Goal: Task Accomplishment & Management: Use online tool/utility

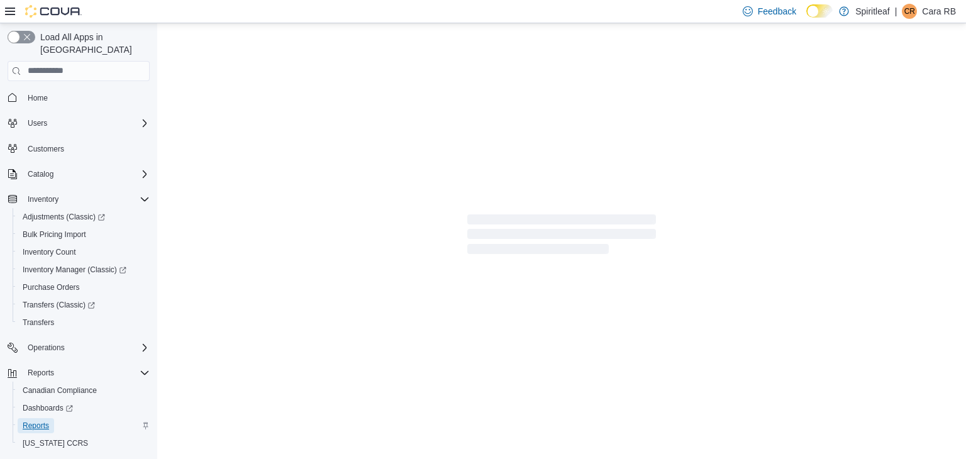
click at [34, 421] on span "Reports" at bounding box center [36, 426] width 26 height 10
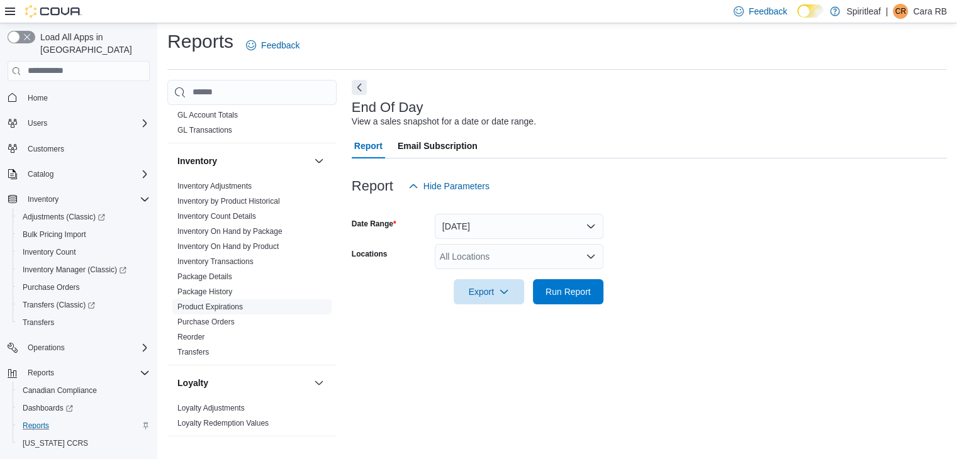
scroll to position [457, 0]
click at [266, 244] on link "Inventory On Hand by Product" at bounding box center [227, 248] width 101 height 9
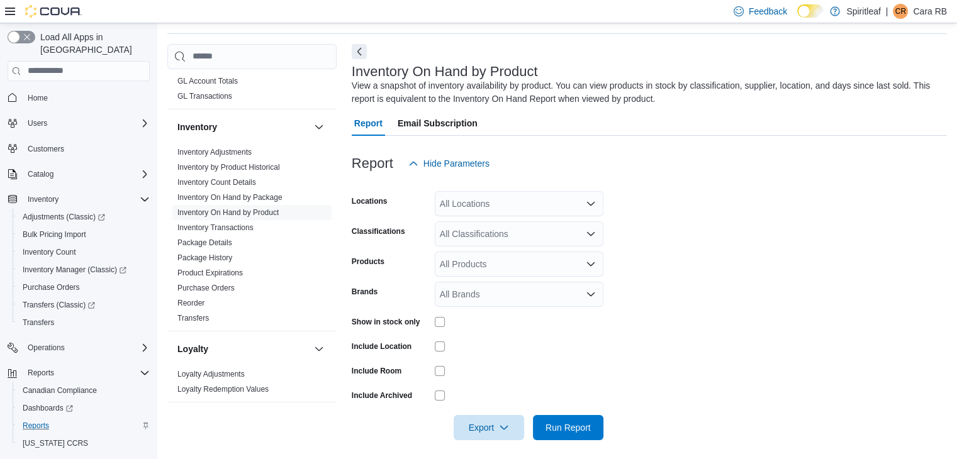
scroll to position [42, 0]
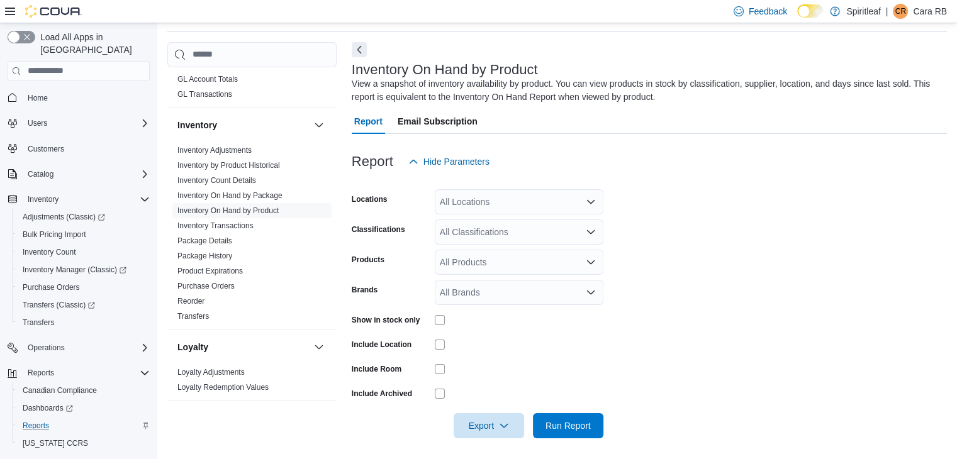
click at [535, 209] on div "All Locations" at bounding box center [519, 201] width 169 height 25
type input "***"
click at [568, 223] on span "[STREET_ADDRESS]" at bounding box center [524, 222] width 87 height 13
click at [646, 240] on form "Locations [STREET_ADDRESS] Classifications All Classifications Products All Pro…" at bounding box center [649, 306] width 595 height 264
click at [588, 233] on icon "Open list of options" at bounding box center [591, 232] width 10 height 10
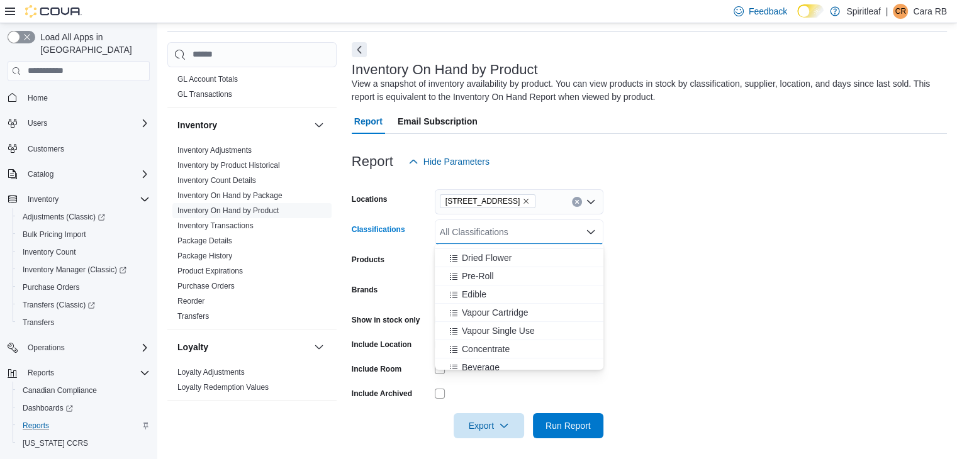
scroll to position [240, 0]
click at [473, 247] on span "Dried Flower" at bounding box center [487, 250] width 50 height 13
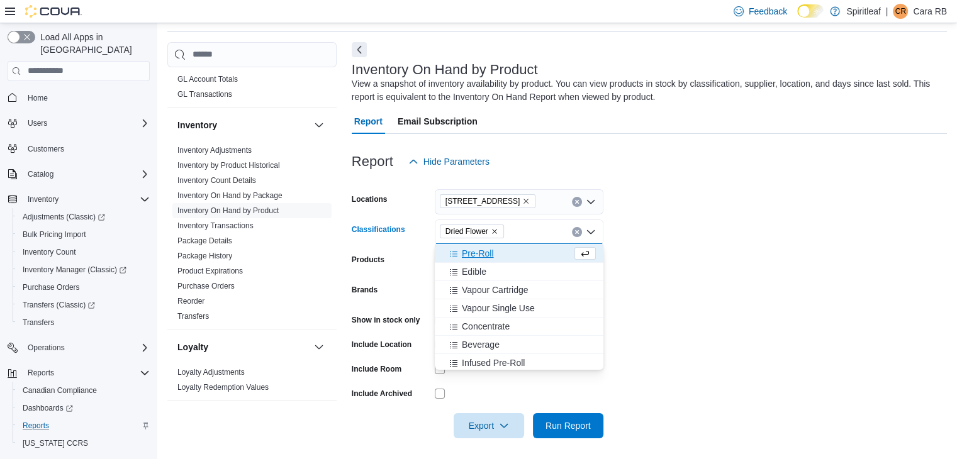
click at [476, 250] on span "Pre-Roll" at bounding box center [478, 253] width 32 height 13
click at [476, 250] on span "Edible" at bounding box center [474, 253] width 25 height 13
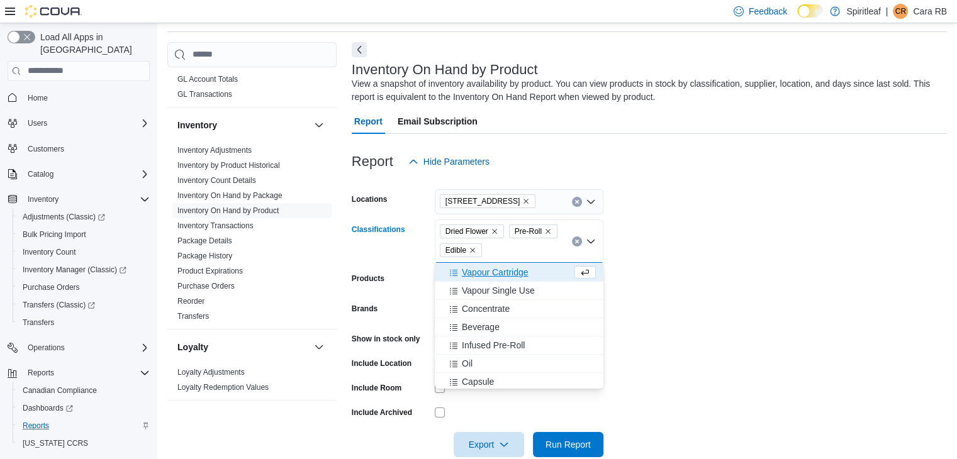
click at [479, 273] on span "Vapour Cartridge" at bounding box center [495, 272] width 67 height 13
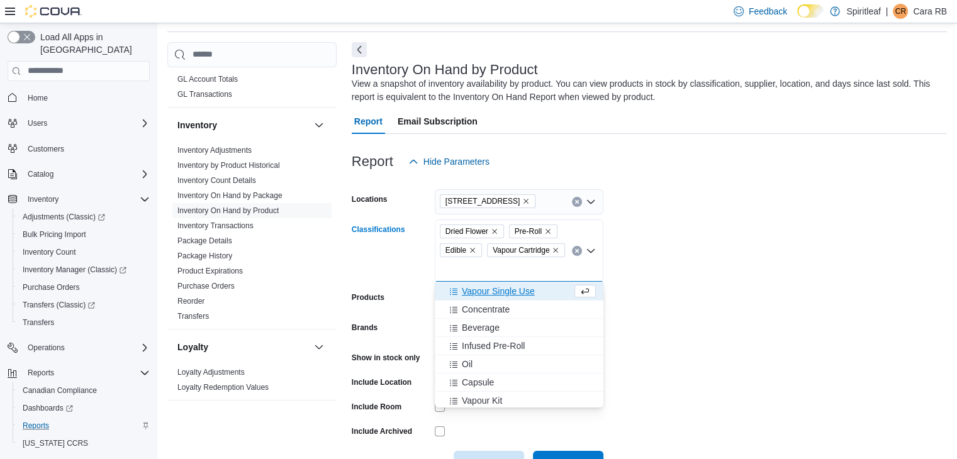
click at [479, 294] on span "Vapour Single Use" at bounding box center [498, 291] width 73 height 13
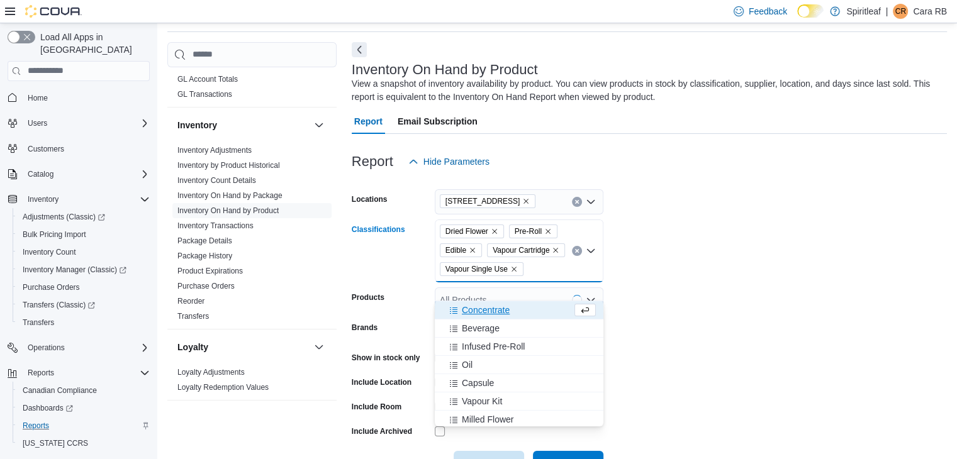
click at [478, 306] on span "Concentrate" at bounding box center [486, 310] width 48 height 13
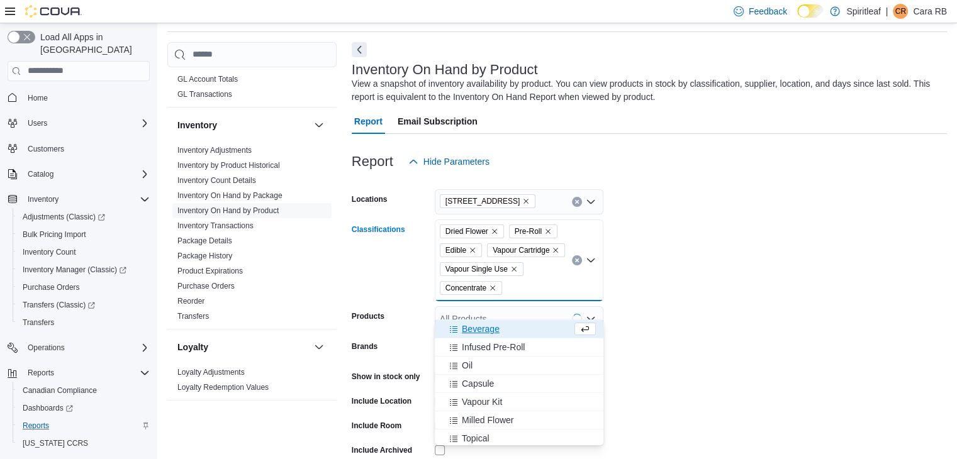
click at [479, 328] on span "Beverage" at bounding box center [481, 329] width 38 height 13
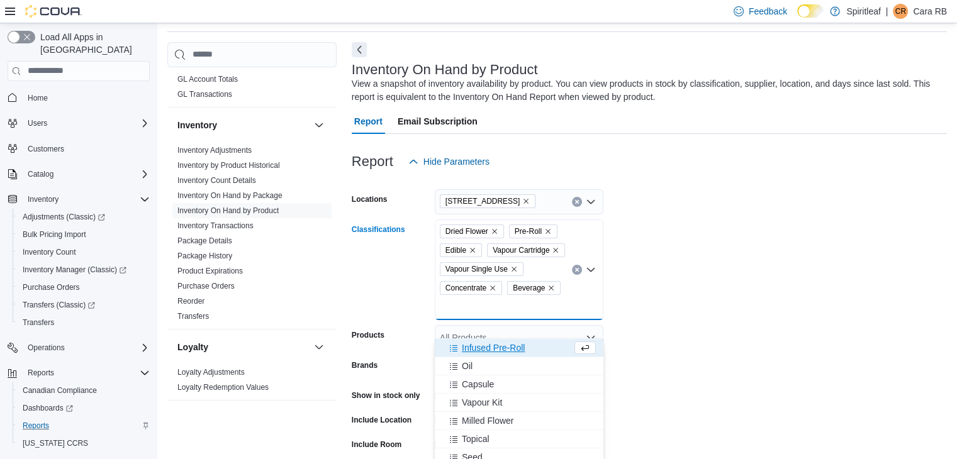
click at [479, 347] on span "Infused Pre-Roll" at bounding box center [493, 348] width 63 height 13
click at [469, 349] on span "Oil" at bounding box center [467, 348] width 11 height 13
click at [474, 348] on span "Capsule" at bounding box center [478, 348] width 32 height 13
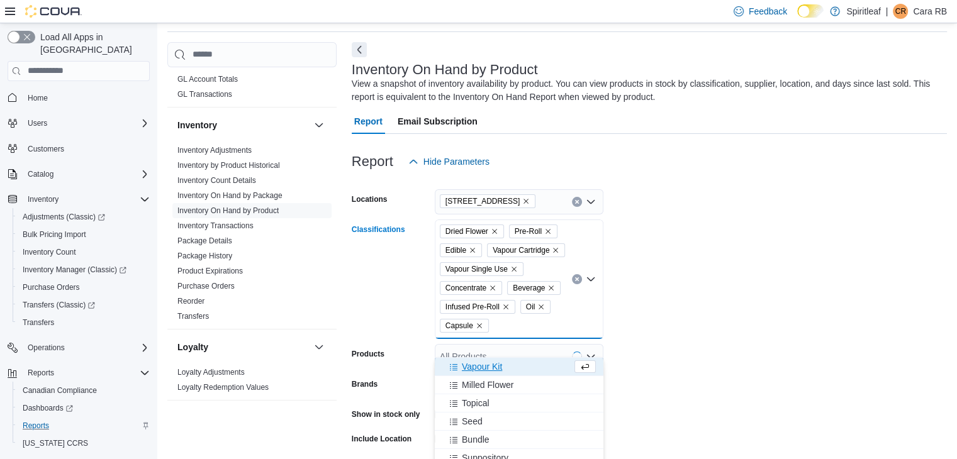
click at [478, 366] on span "Vapour Kit" at bounding box center [482, 367] width 40 height 13
click at [477, 368] on span "Milled Flower" at bounding box center [488, 367] width 52 height 13
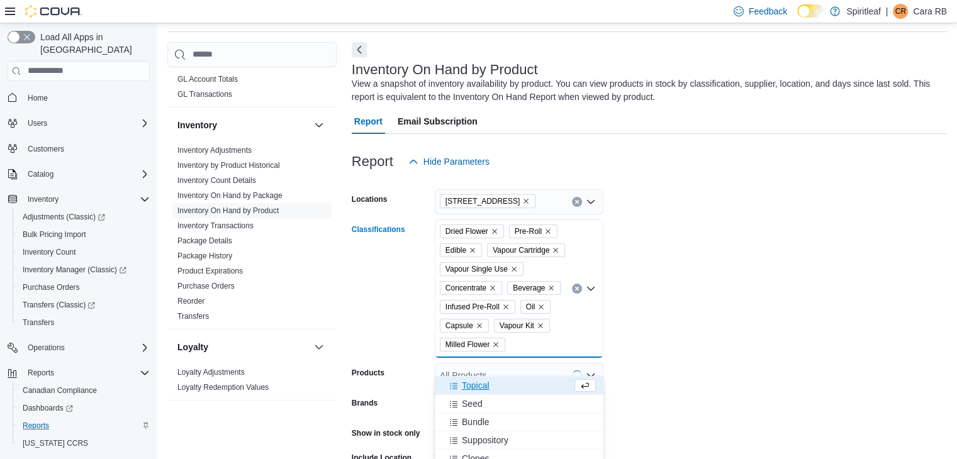
click at [476, 386] on span "Topical" at bounding box center [476, 385] width 28 height 13
click at [475, 397] on span "Seed" at bounding box center [472, 401] width 21 height 13
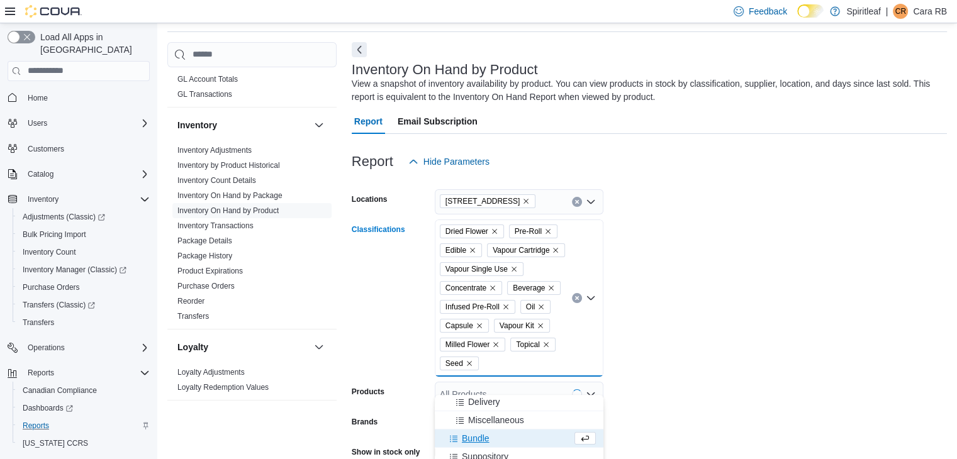
scroll to position [203, 0]
click at [712, 338] on form "Locations [STREET_ADDRESS] ([GEOGRAPHIC_DATA]) Classifications Dried Flower Pre…" at bounding box center [649, 372] width 595 height 396
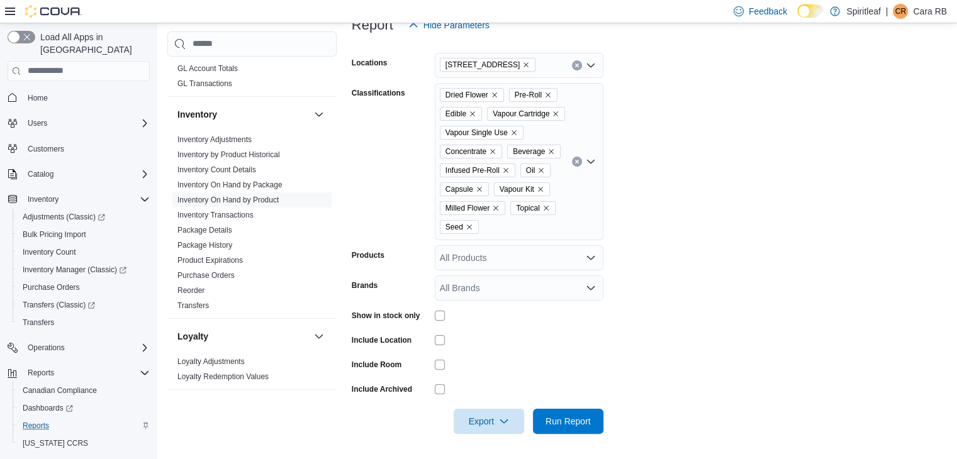
scroll to position [197, 0]
click at [569, 423] on span "Run Report" at bounding box center [567, 421] width 45 height 13
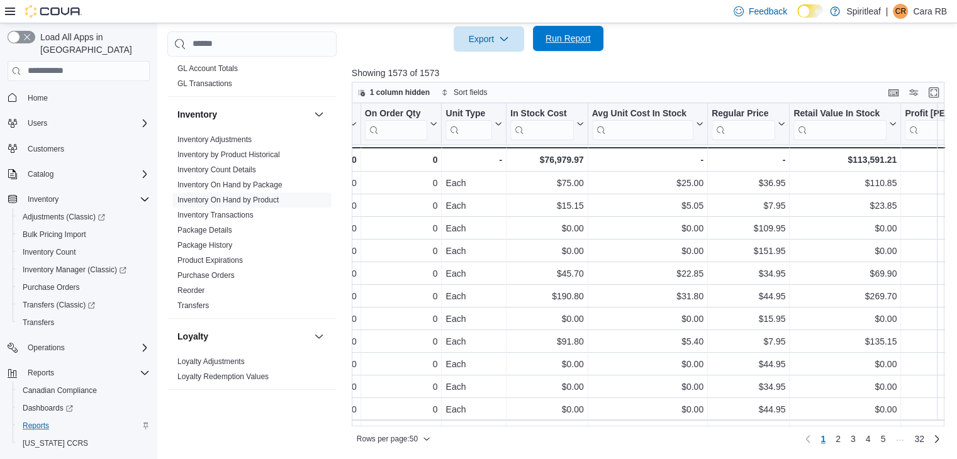
scroll to position [0, 895]
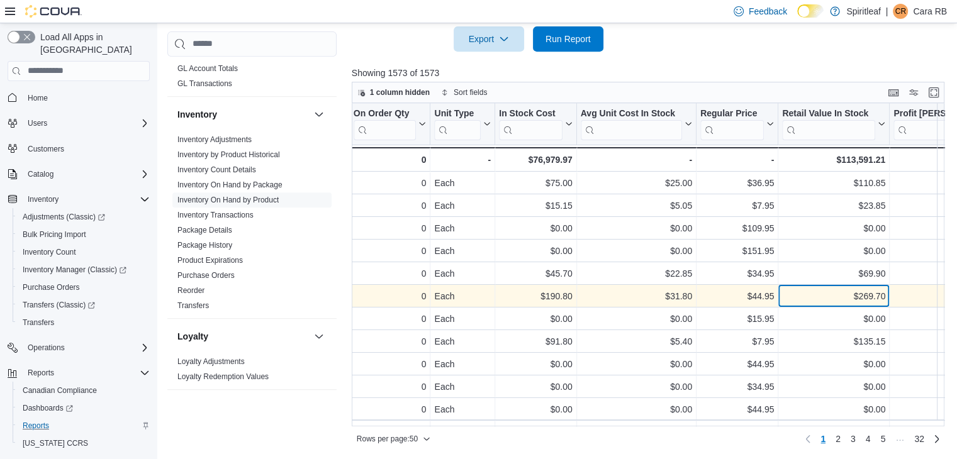
click at [854, 304] on div "$269.70" at bounding box center [833, 296] width 103 height 15
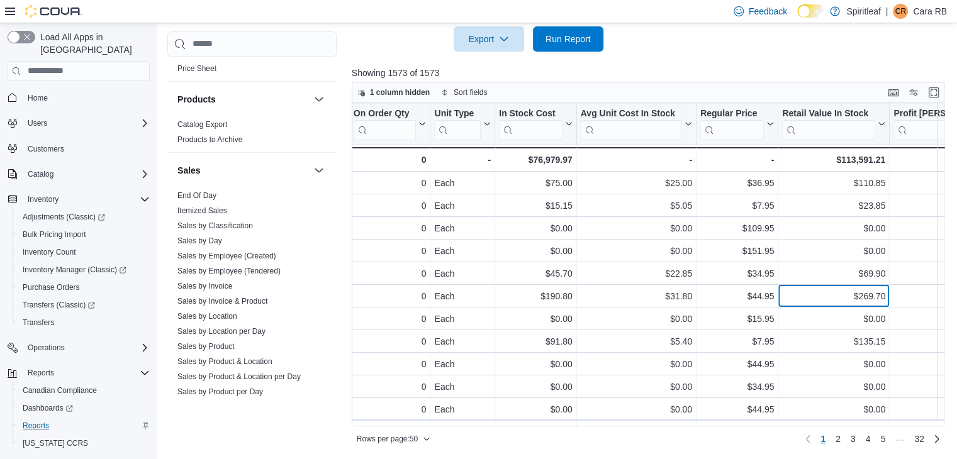
scroll to position [953, 0]
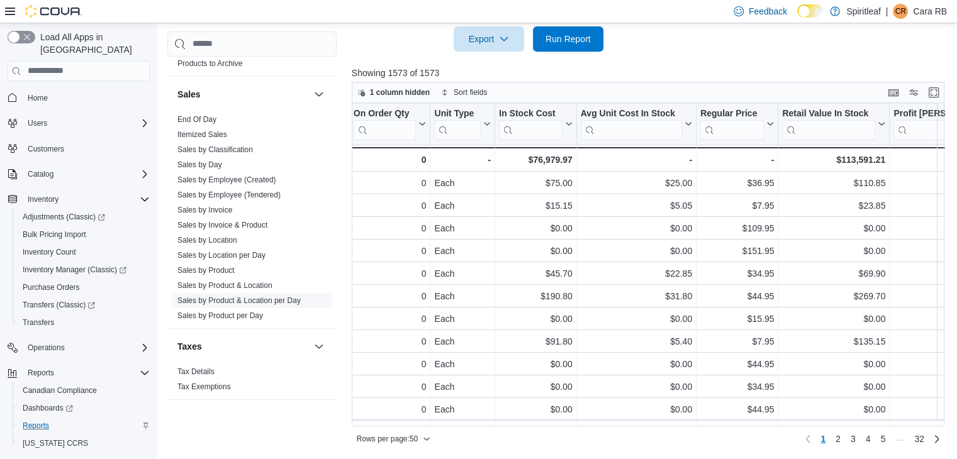
click at [240, 296] on link "Sales by Product & Location per Day" at bounding box center [238, 300] width 123 height 9
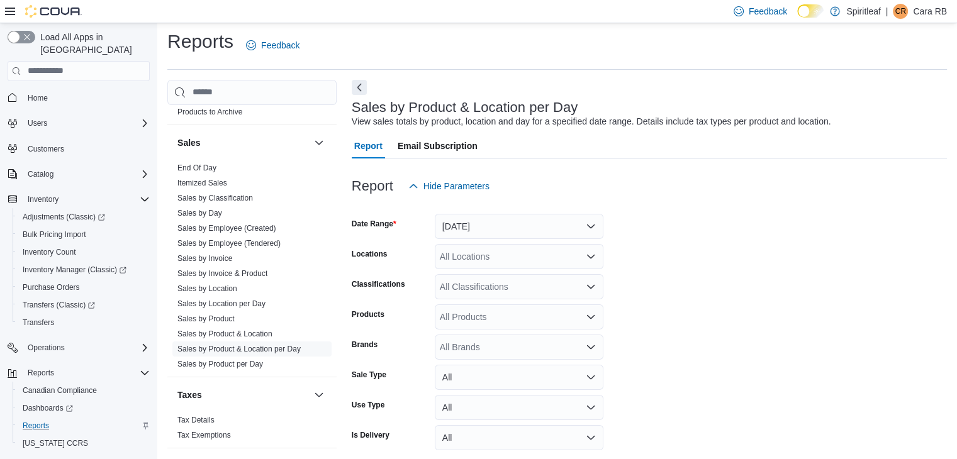
scroll to position [29, 0]
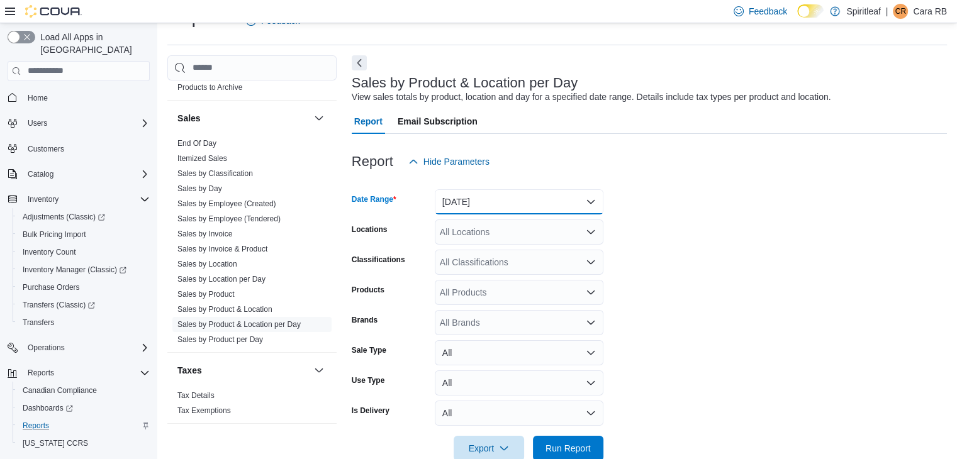
click at [589, 197] on button "[DATE]" at bounding box center [519, 201] width 169 height 25
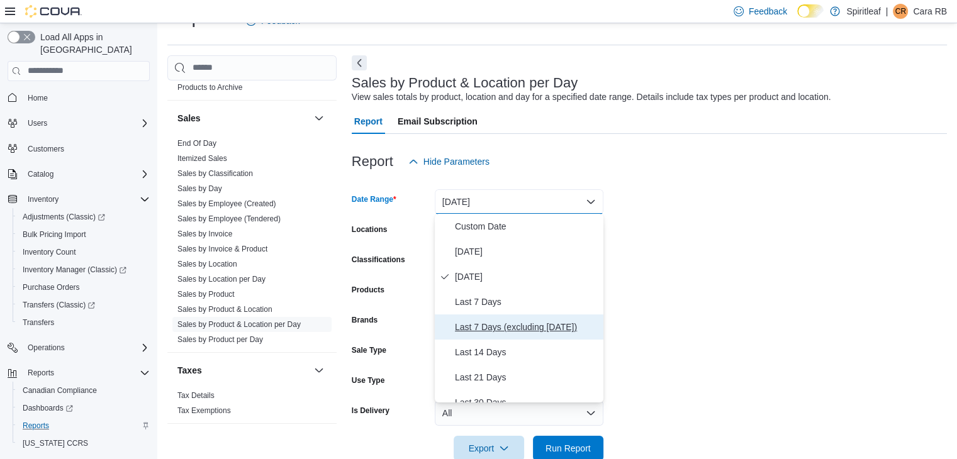
click at [511, 321] on span "Last 7 Days (excluding [DATE])" at bounding box center [526, 327] width 143 height 15
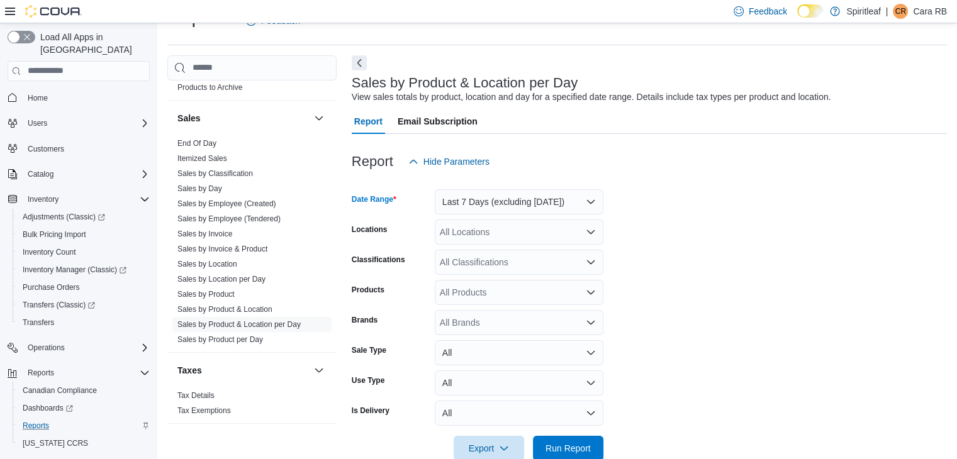
click at [510, 233] on div "All Locations" at bounding box center [519, 232] width 169 height 25
type input "***"
click at [522, 259] on span "[STREET_ADDRESS]" at bounding box center [524, 253] width 87 height 13
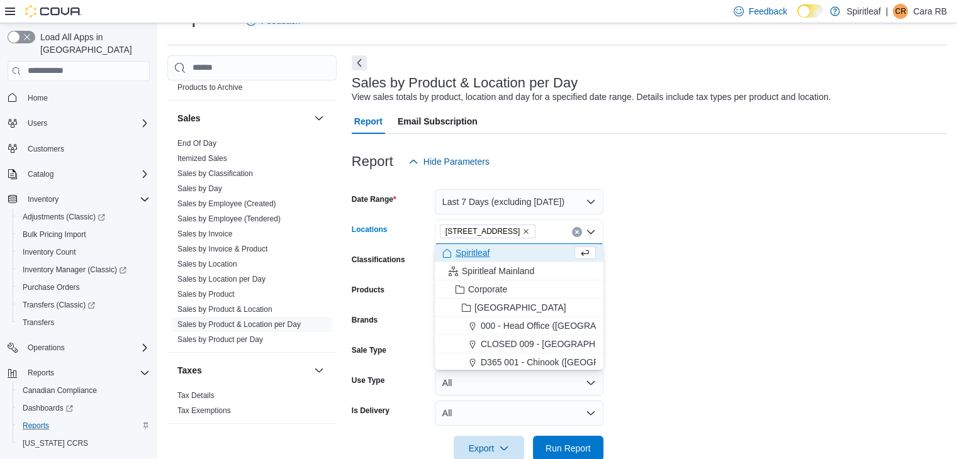
click at [702, 255] on form "Date Range Last 7 Days (excluding [DATE]) Locations [STREET_ADDRESS] ([GEOGRAPH…" at bounding box center [649, 317] width 595 height 287
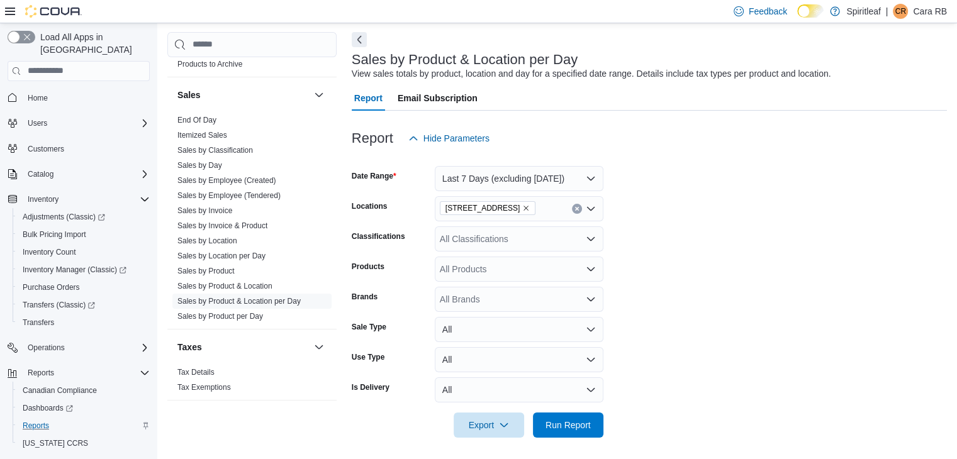
scroll to position [55, 0]
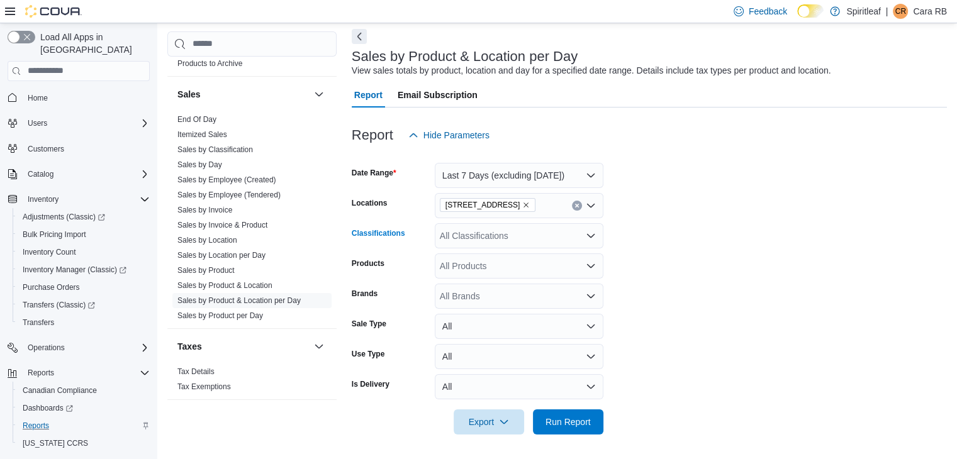
click at [593, 238] on icon "Open list of options" at bounding box center [591, 236] width 10 height 10
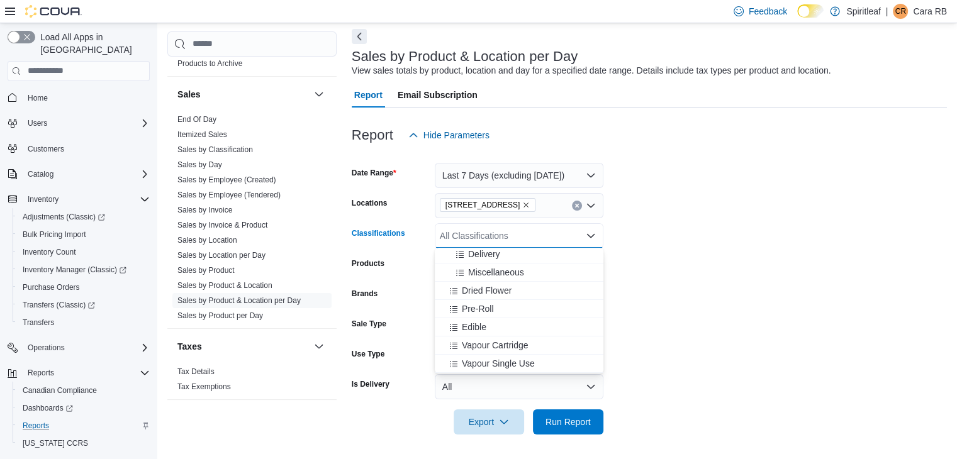
scroll to position [211, 0]
click at [483, 278] on span "Dried Flower" at bounding box center [487, 283] width 50 height 13
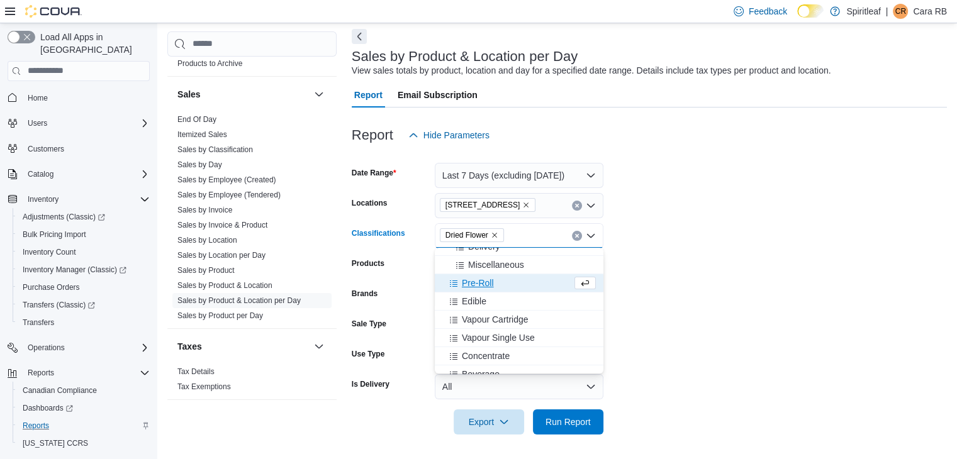
click at [483, 278] on span "Pre-Roll" at bounding box center [478, 283] width 32 height 13
click at [483, 278] on span "Edible" at bounding box center [474, 283] width 25 height 13
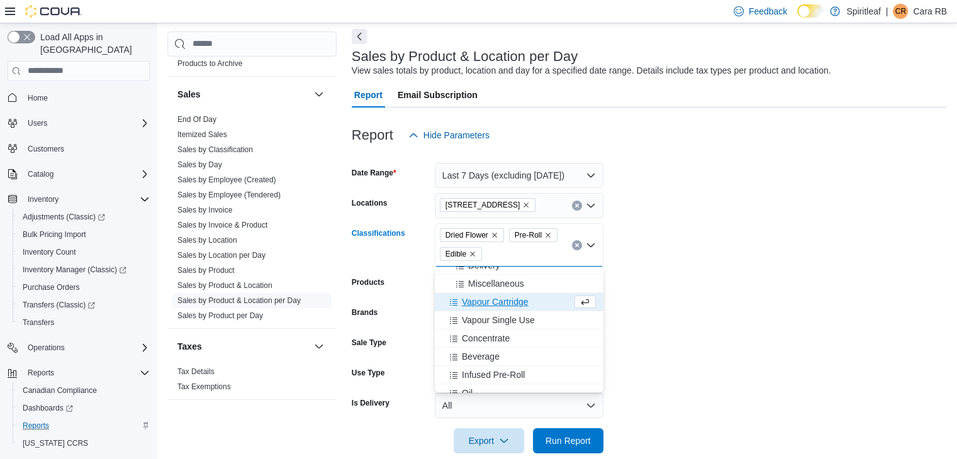
click at [483, 303] on span "Vapour Cartridge" at bounding box center [495, 302] width 67 height 13
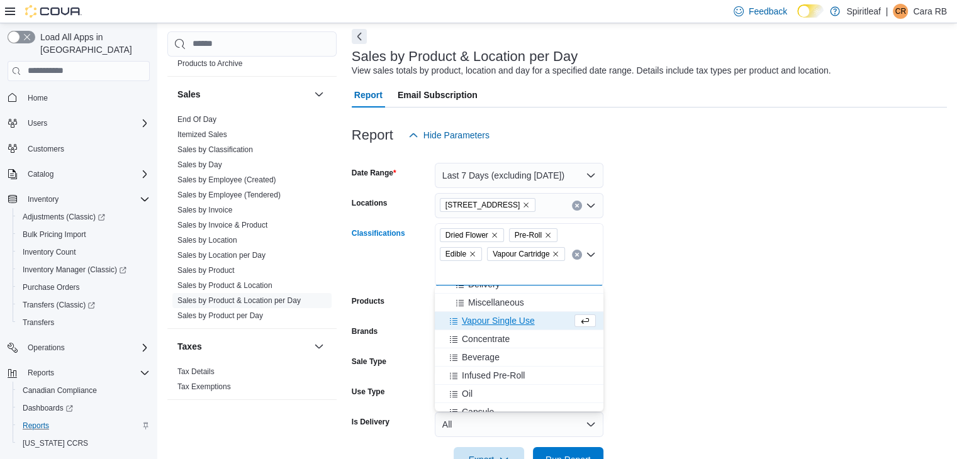
click at [481, 322] on span "Vapour Single Use" at bounding box center [498, 321] width 73 height 13
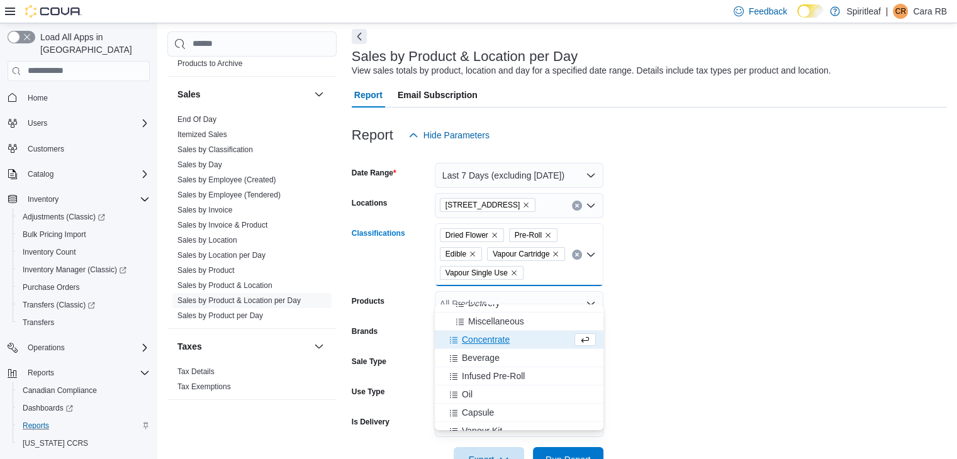
click at [481, 338] on span "Concentrate" at bounding box center [486, 339] width 48 height 13
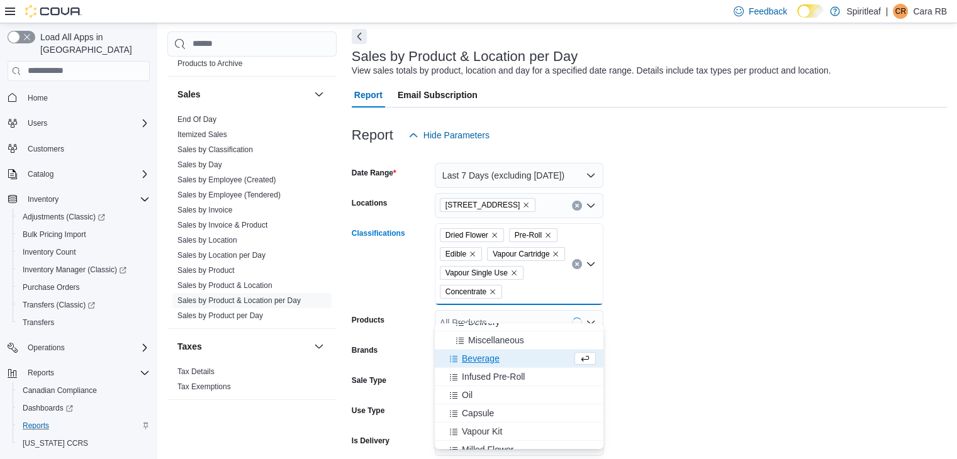
click at [479, 356] on span "Beverage" at bounding box center [481, 358] width 38 height 13
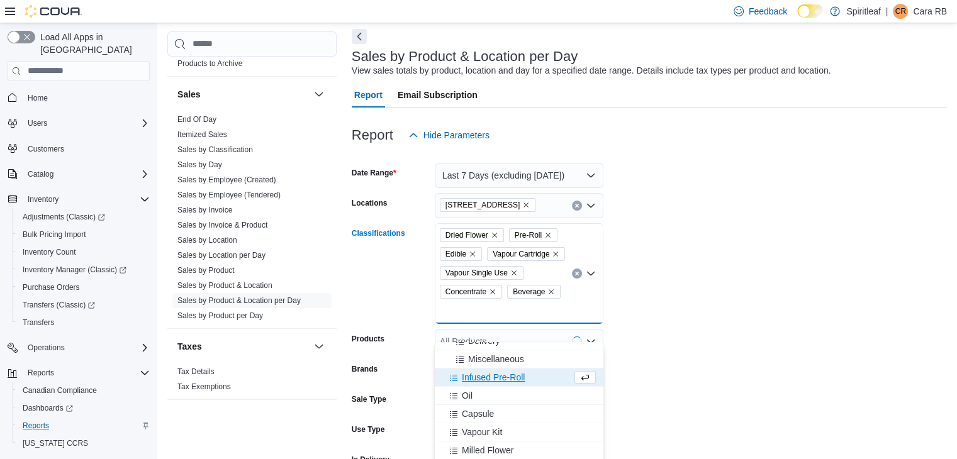
click at [479, 374] on span "Infused Pre-Roll" at bounding box center [493, 377] width 63 height 13
click at [478, 378] on div "Oil" at bounding box center [507, 377] width 130 height 13
click at [478, 378] on span "Capsule" at bounding box center [478, 377] width 32 height 13
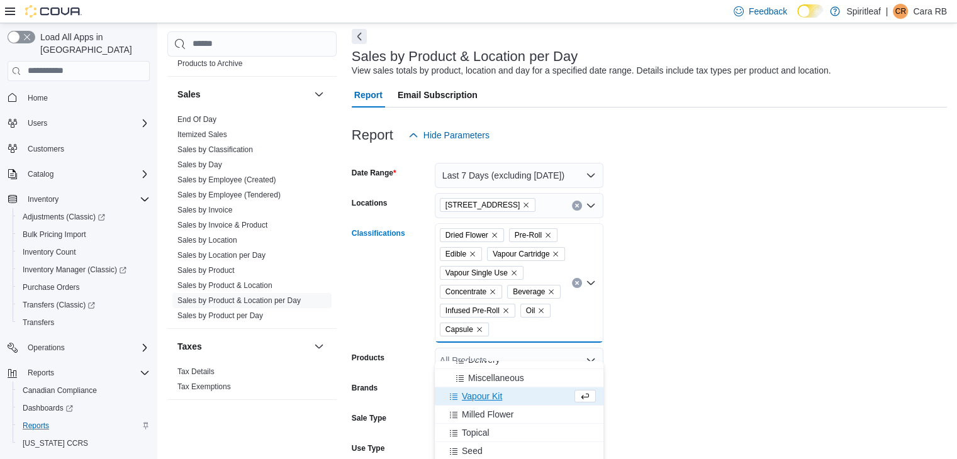
click at [478, 394] on span "Vapour Kit" at bounding box center [482, 396] width 40 height 13
click at [478, 396] on span "Milled Flower" at bounding box center [488, 396] width 52 height 13
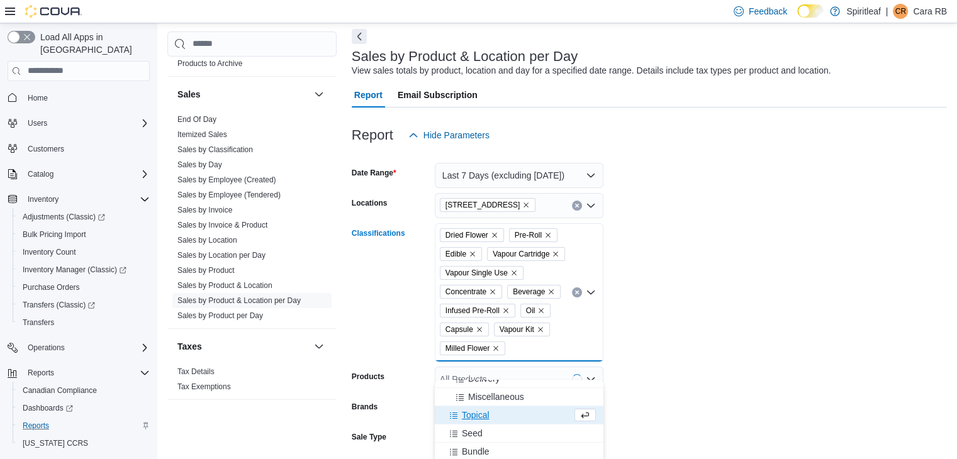
click at [476, 411] on span "Topical" at bounding box center [476, 415] width 28 height 13
click at [740, 294] on form "Date Range Last 7 Days (excluding [DATE]) Locations [STREET_ADDRESS] Classifica…" at bounding box center [649, 348] width 595 height 400
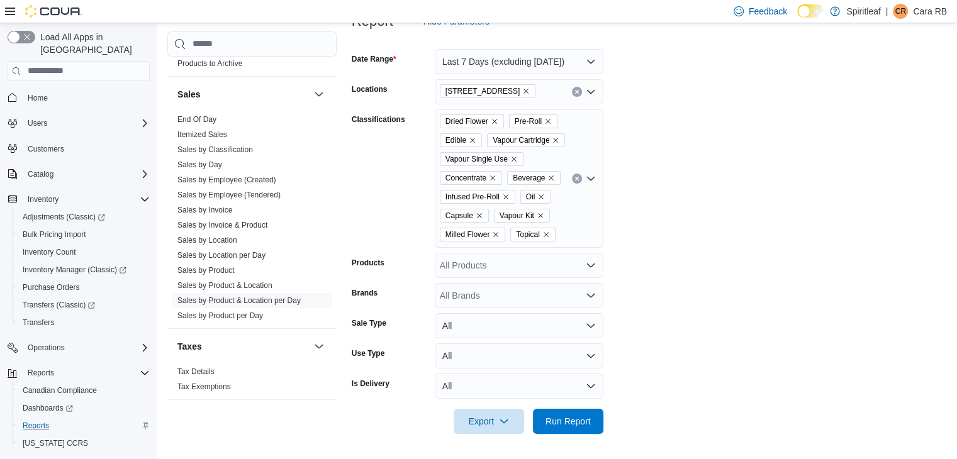
scroll to position [188, 0]
click at [561, 415] on span "Run Report" at bounding box center [567, 421] width 45 height 13
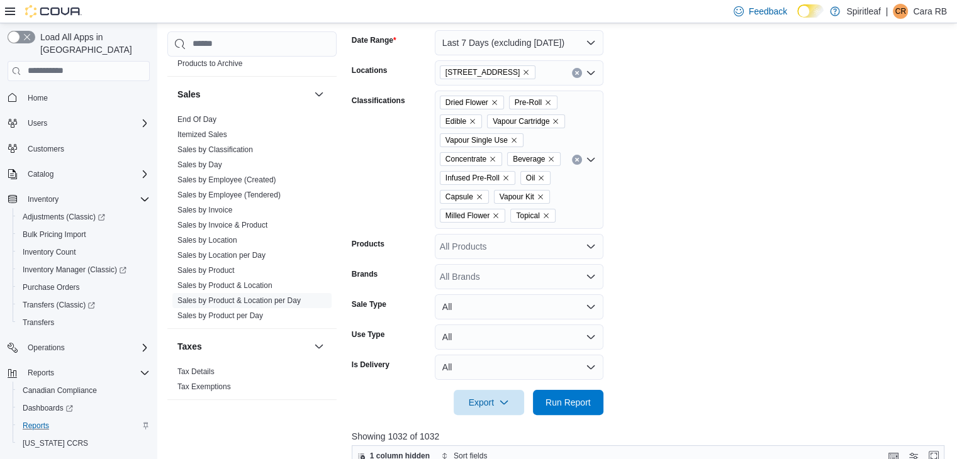
click at [647, 364] on form "Date Range Last 7 Days (excluding [DATE]) Locations [STREET_ADDRESS] ([GEOGRAPH…" at bounding box center [651, 215] width 599 height 400
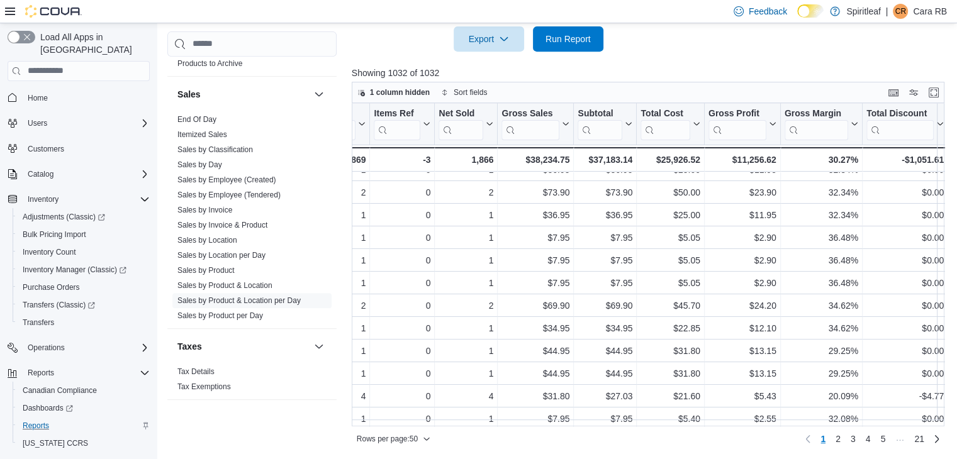
scroll to position [0, 778]
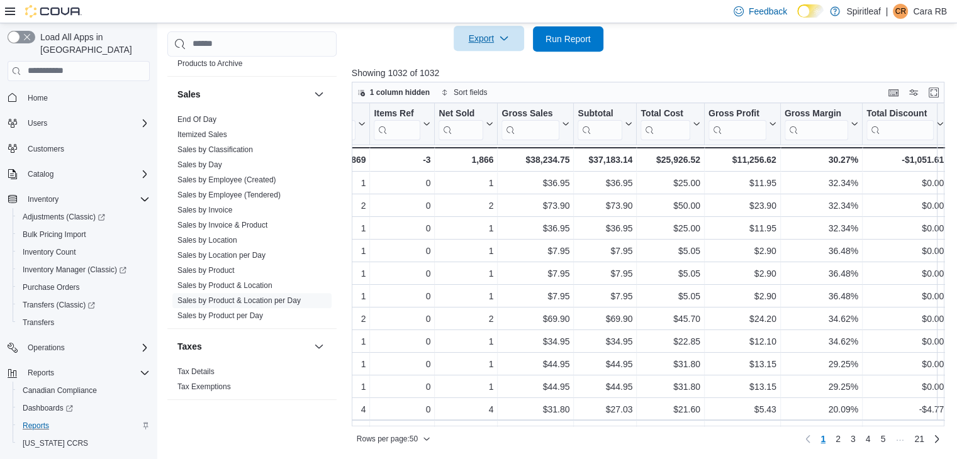
click at [509, 38] on span "Export" at bounding box center [488, 38] width 55 height 25
click at [499, 77] on span "Export to Excel" at bounding box center [490, 82] width 57 height 10
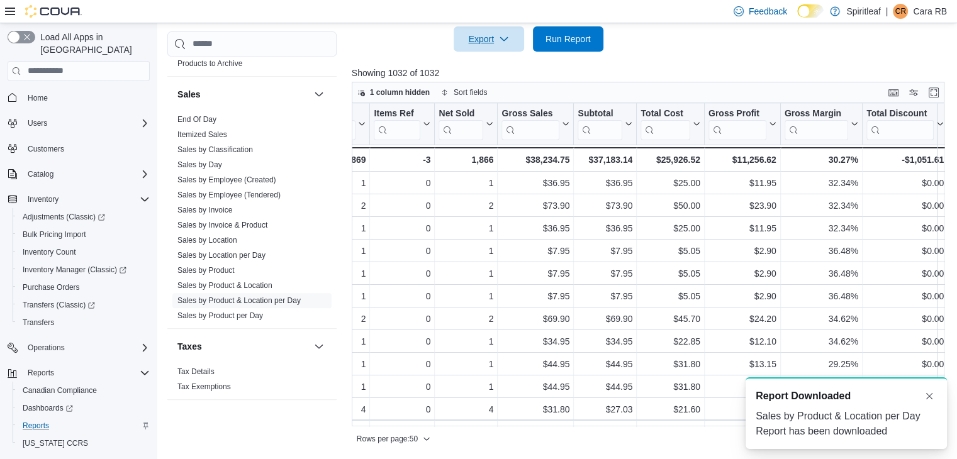
scroll to position [0, 0]
